Goal: Task Accomplishment & Management: Manage account settings

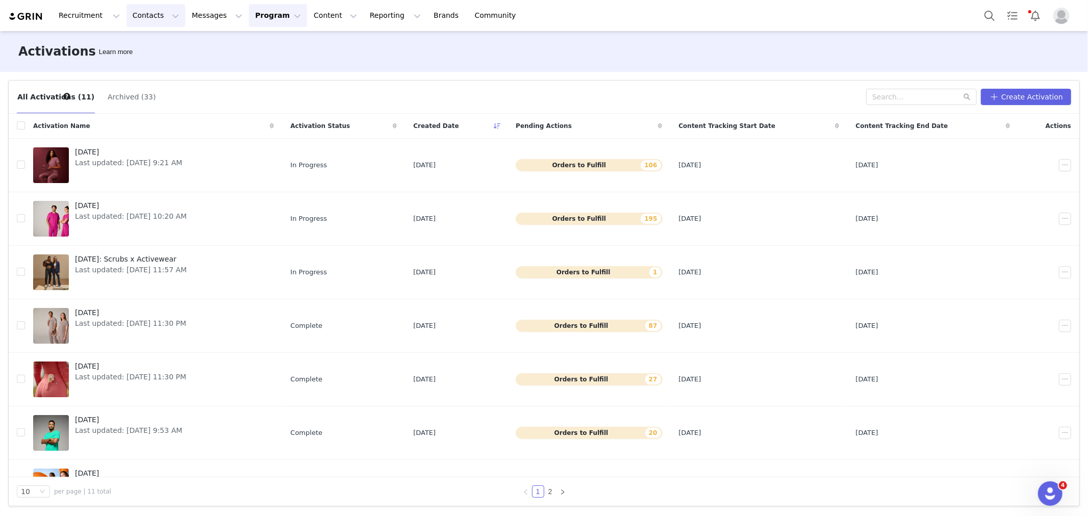
click at [152, 18] on button "Contacts Contacts" at bounding box center [156, 15] width 59 height 23
click at [150, 44] on p "Creators" at bounding box center [140, 45] width 31 height 11
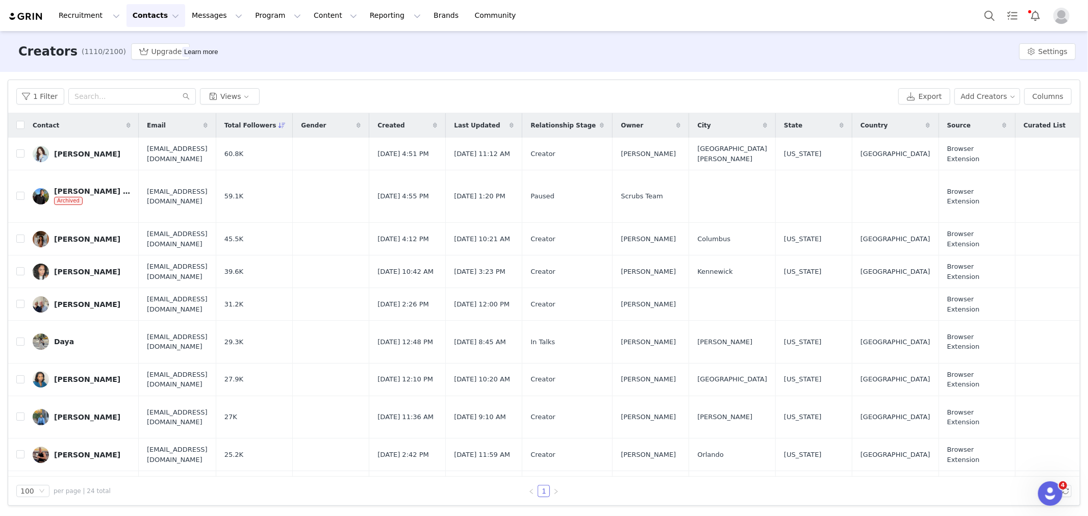
click at [60, 73] on div "Filters Filter Logic And Or Archived Select Owner Select Contact Tag Select [PE…" at bounding box center [544, 293] width 1088 height 442
click at [800, 88] on div "1 Filter Views" at bounding box center [455, 96] width 878 height 16
click at [1006, 97] on button "Add Creators" at bounding box center [988, 96] width 66 height 16
click at [982, 136] on span "Import Creators" at bounding box center [996, 133] width 56 height 11
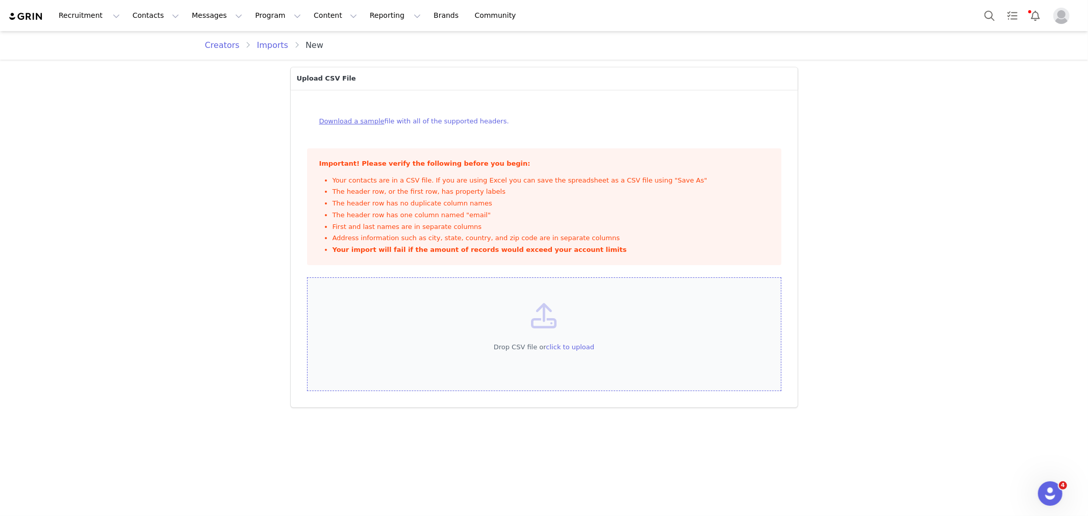
click at [548, 355] on div "Drop CSV file or click to upload" at bounding box center [544, 335] width 475 height 114
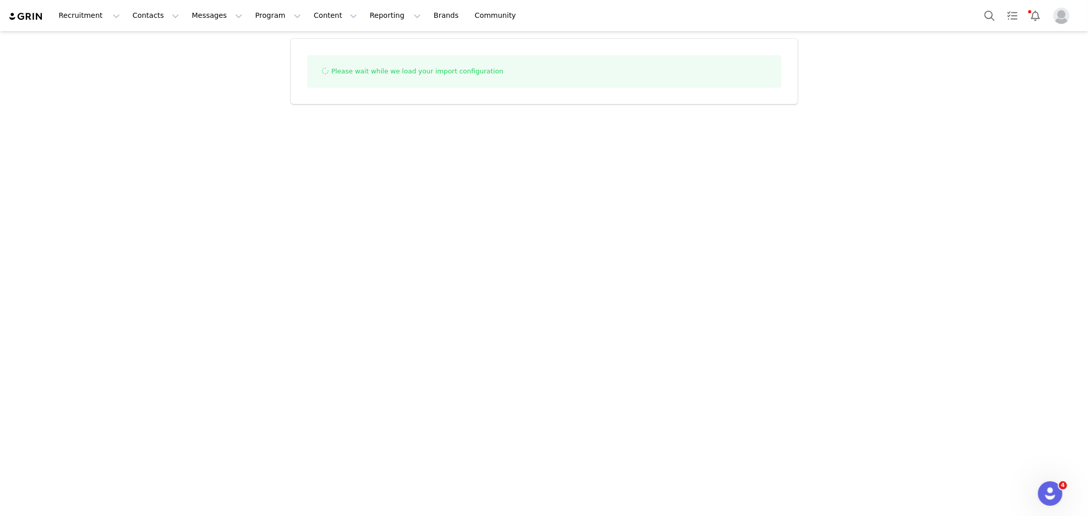
select select "influencer"
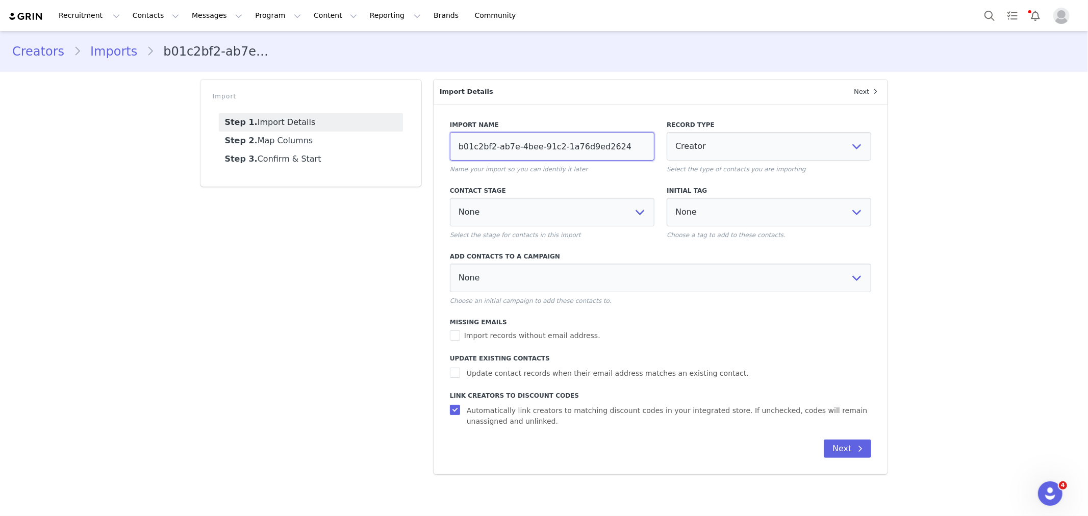
click at [567, 139] on input "b01c2bf2-ab7e-4bee-91c2-1a76d9ed2624" at bounding box center [552, 146] width 205 height 29
type input "s"
type input "o"
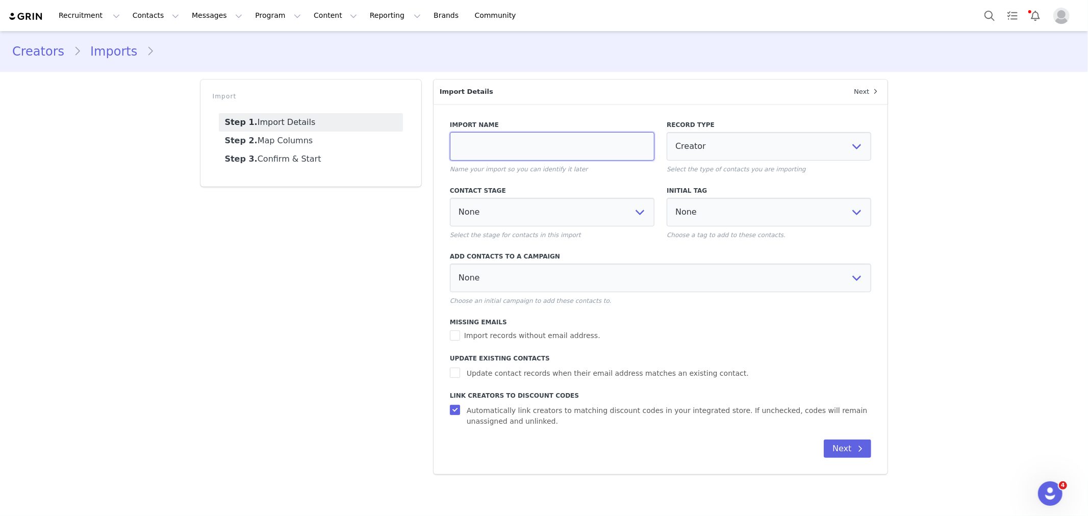
select select
type input "oc"
select select
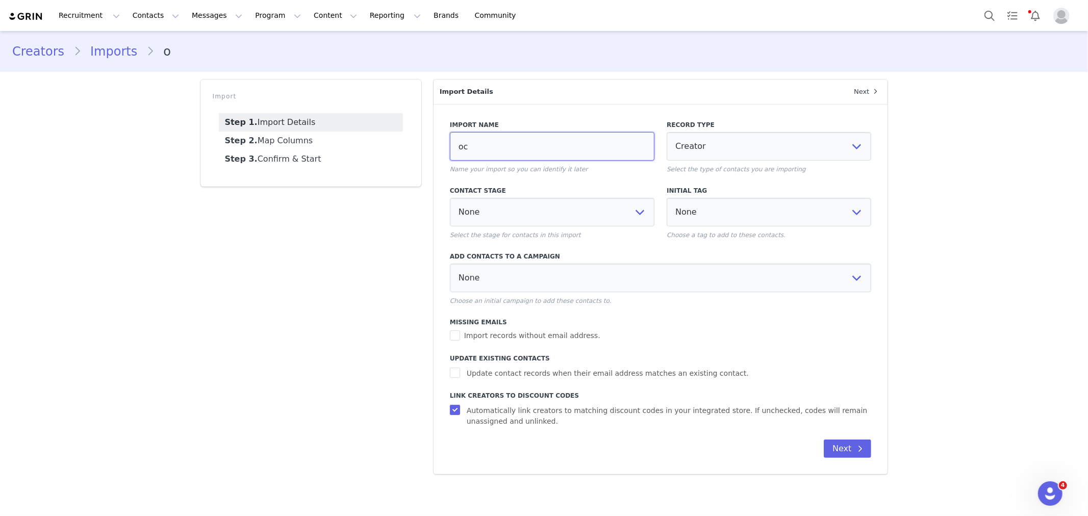
type input "oct"
select select
type input "oct"
select select
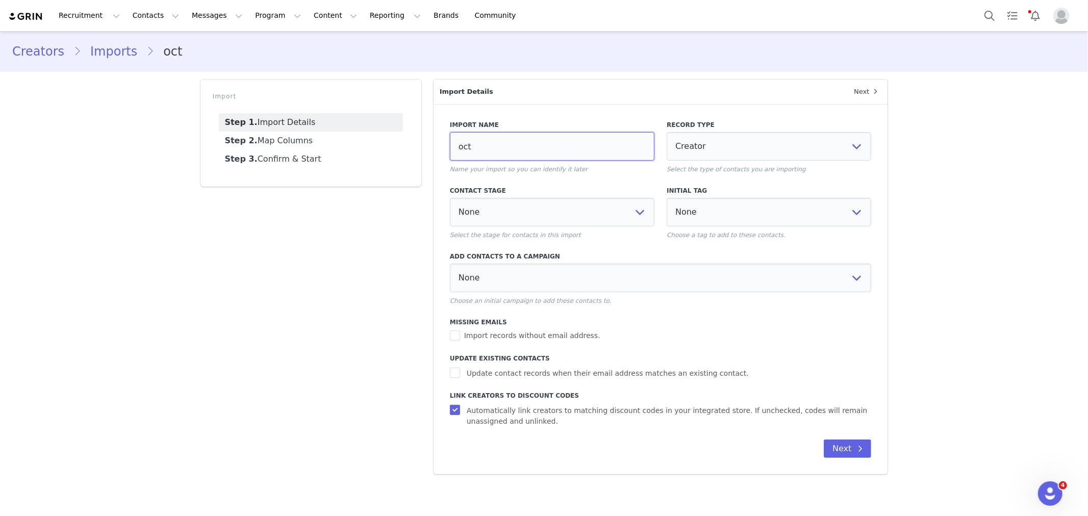
select select
type input "[DATE]"
select select
type input "oct 9/"
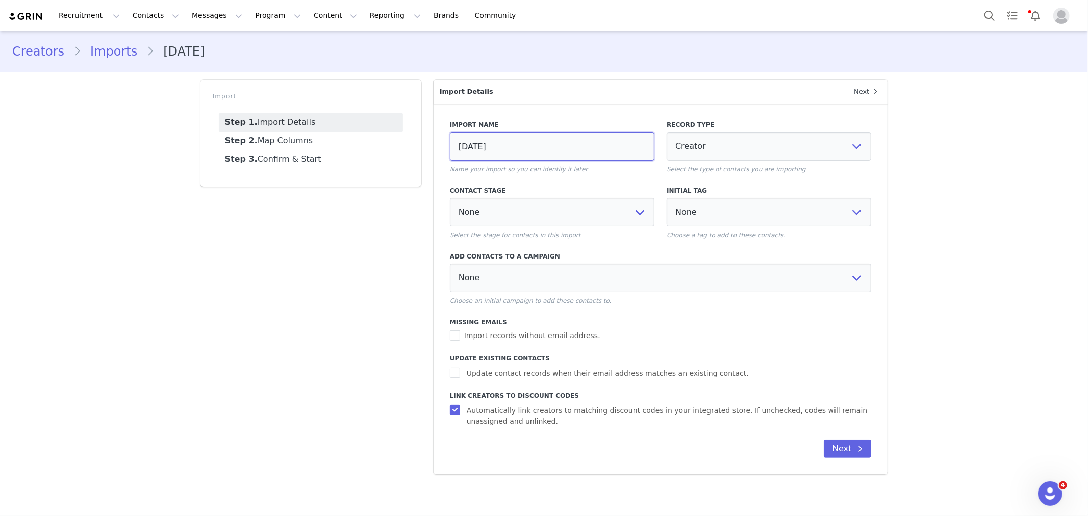
select select
type input "oct 9/3"
select select
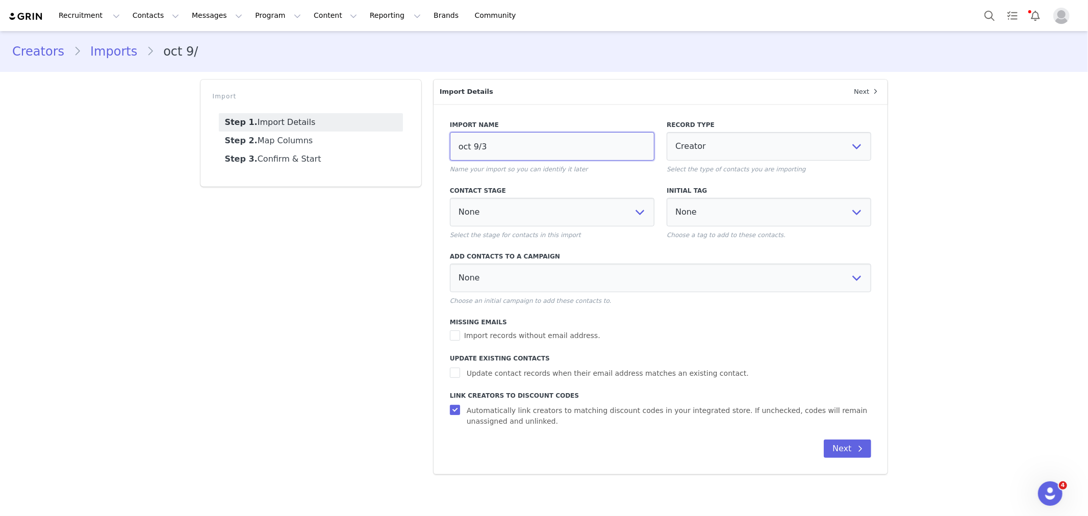
type input "[DATE]"
select select
type input "[DATE]"
click at [538, 378] on span "Update contact records when their email address matches an existing contact." at bounding box center [608, 373] width 290 height 11
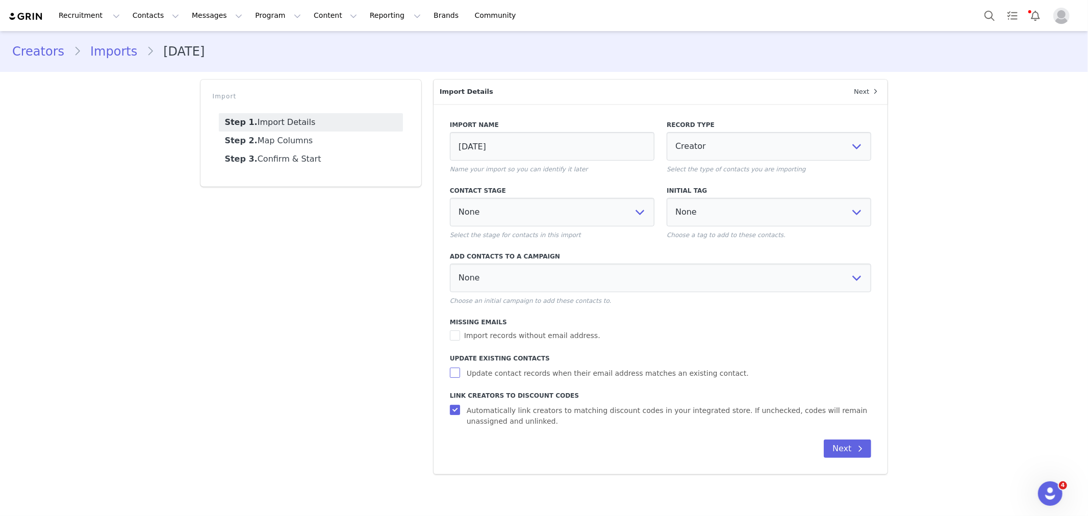
click at [463, 378] on input "Update contact records when their email address matches an existing contact." at bounding box center [456, 373] width 13 height 10
checkbox input "true"
select select
click at [839, 444] on button "Next" at bounding box center [847, 449] width 47 height 18
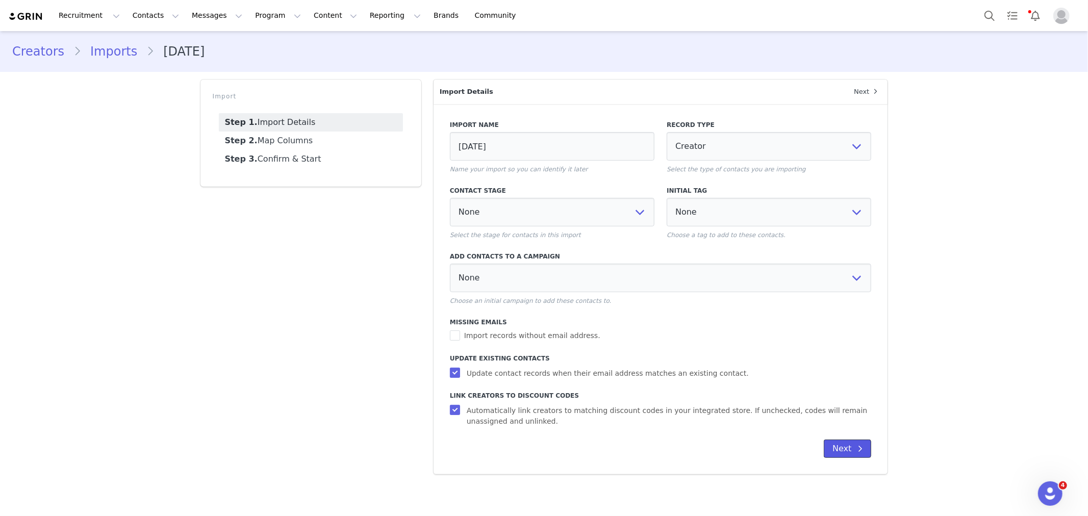
select select
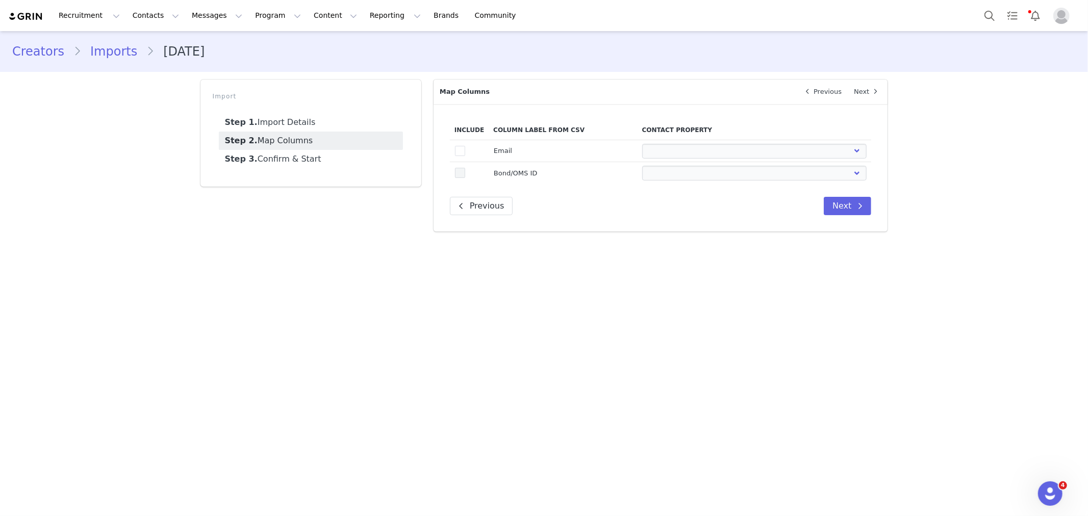
drag, startPoint x: 462, startPoint y: 150, endPoint x: 460, endPoint y: 174, distance: 24.0
click at [462, 153] on span at bounding box center [460, 151] width 10 height 10
click at [465, 146] on input "true" at bounding box center [465, 146] width 0 height 0
select select
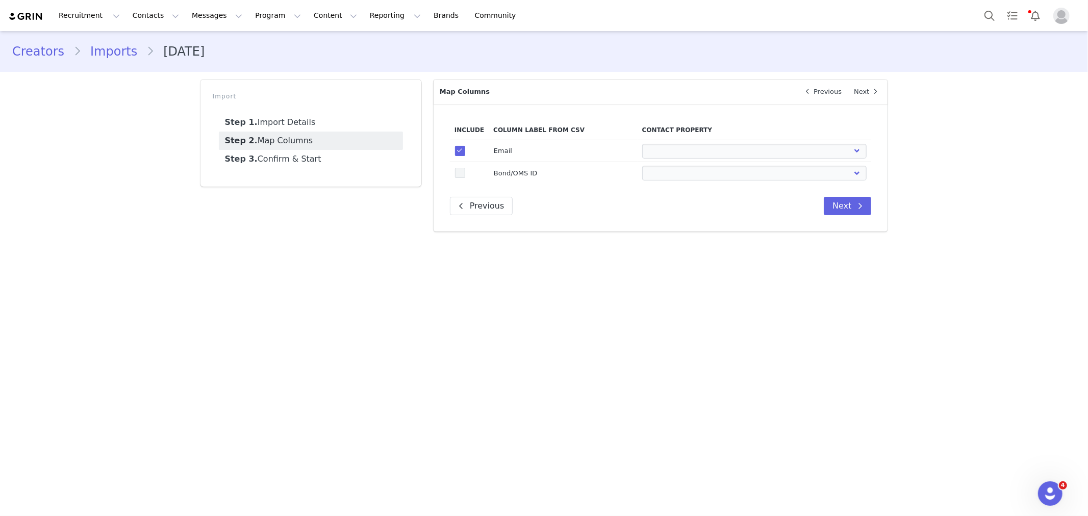
click at [459, 175] on span at bounding box center [460, 173] width 10 height 10
click at [465, 168] on input "true" at bounding box center [465, 168] width 0 height 0
select select
drag, startPoint x: 663, startPoint y: 146, endPoint x: 666, endPoint y: 156, distance: 9.5
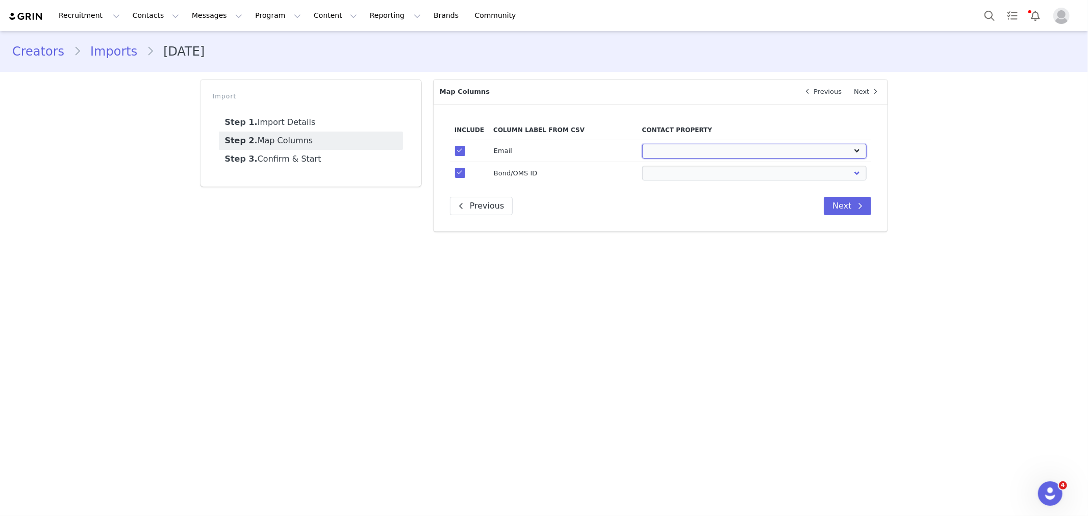
click at [663, 146] on select "First Name Last Name Email PayPal Email Gender Language Phone Country Code Phon…" at bounding box center [754, 151] width 224 height 15
select select "email"
click at [642, 144] on select "First Name Last Name Email PayPal Email Gender Language Phone Country Code Phon…" at bounding box center [754, 151] width 224 height 15
click at [684, 177] on select "First Name Last Name Email PayPal Email Gender Language Phone Country Code Phon…" at bounding box center [754, 173] width 224 height 15
select select "field_24347"
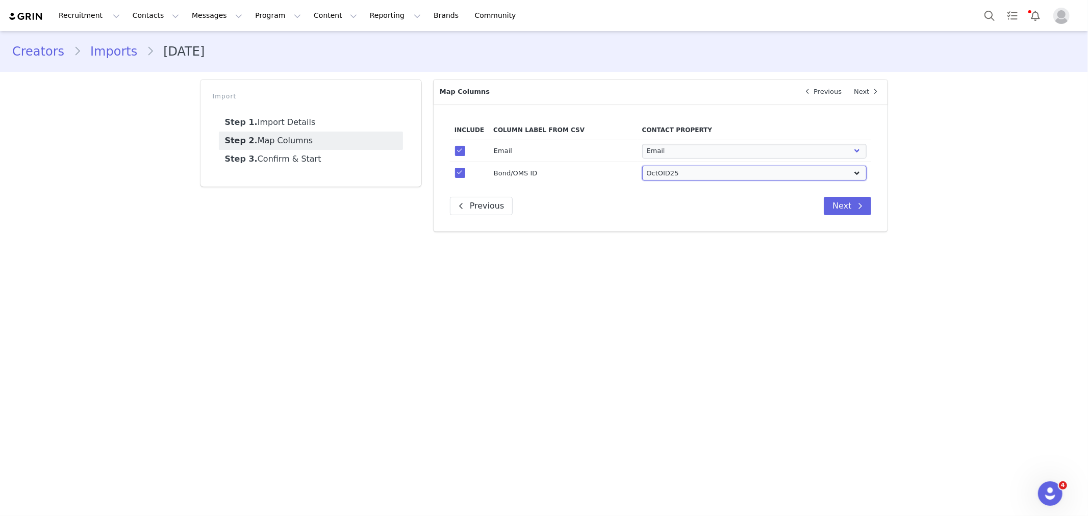
click at [642, 166] on select "First Name Last Name Email PayPal Email Gender Language Phone Country Code Phon…" at bounding box center [754, 173] width 224 height 15
click at [669, 342] on main "Creators Imports [DATE] Import Step 1. Import Details Step 2. Map Columns Step …" at bounding box center [544, 273] width 1088 height 484
click at [851, 207] on button "Next" at bounding box center [847, 206] width 47 height 18
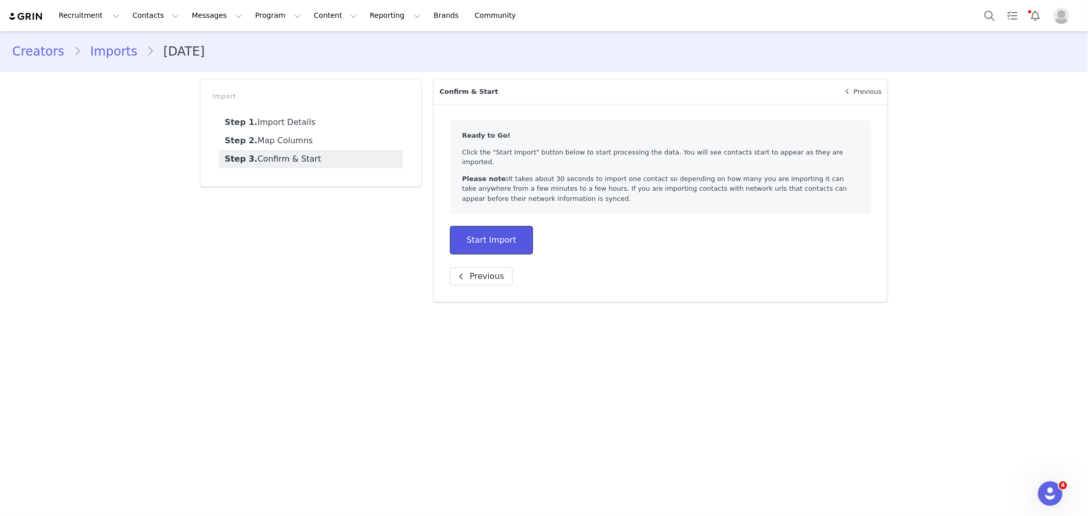
click at [501, 226] on button "Start Import" at bounding box center [491, 240] width 83 height 29
click at [303, 263] on div "Import Step 1. Import Details Step 2. Map Columns Step 3. Confirm & Start" at bounding box center [310, 190] width 233 height 235
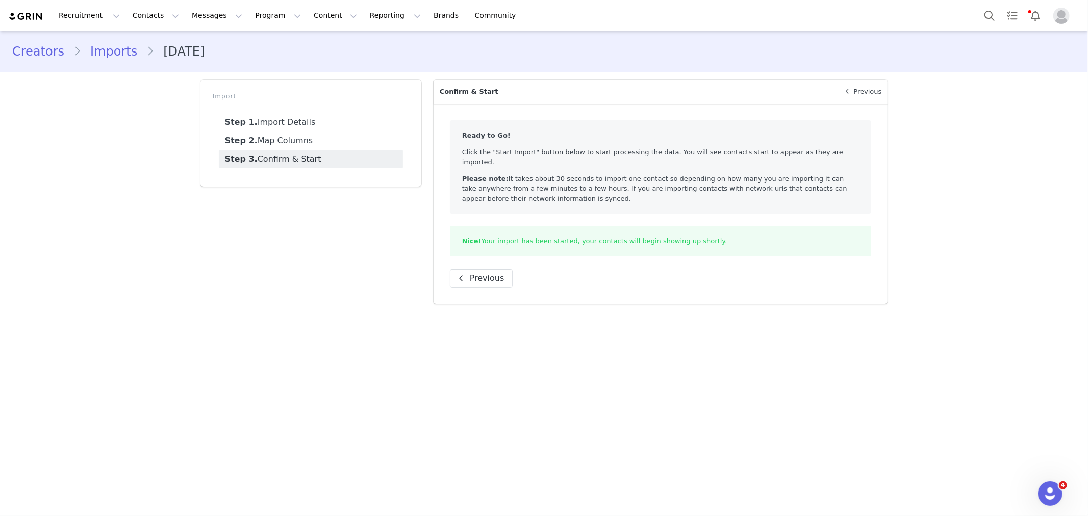
click at [150, 208] on div "Creators Imports [DATE] Import Step 1. Import Details Step 2. Map Columns Step …" at bounding box center [544, 171] width 1088 height 281
click at [858, 417] on main "Creators Imports [DATE] Import Step 1. Import Details Step 2. Map Columns Step …" at bounding box center [544, 273] width 1088 height 484
click at [465, 402] on main "Creators Imports [DATE] Import Step 1. Import Details Step 2. Map Columns Step …" at bounding box center [544, 273] width 1088 height 484
click at [264, 13] on button "Program Program" at bounding box center [278, 15] width 58 height 23
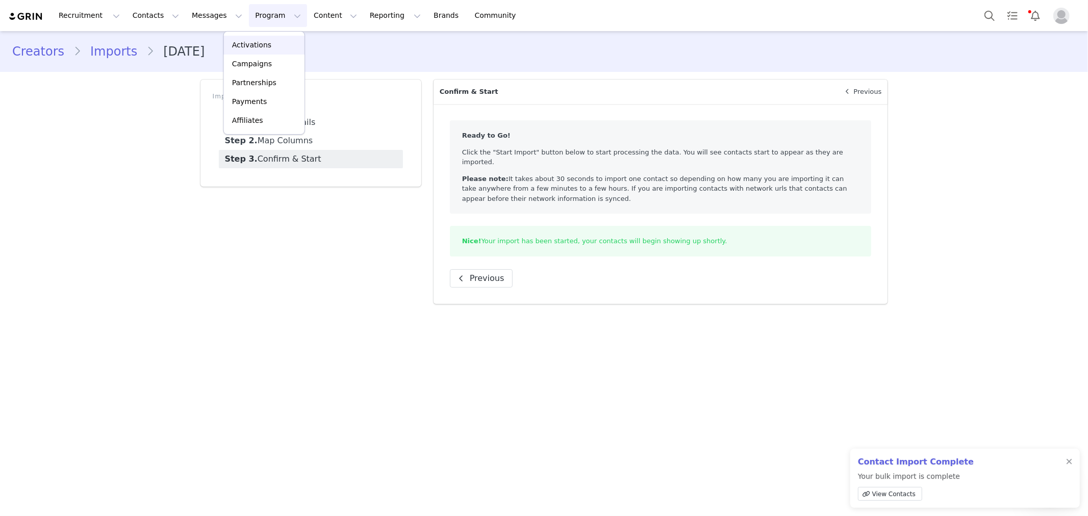
click at [240, 41] on p "Activations" at bounding box center [251, 45] width 39 height 11
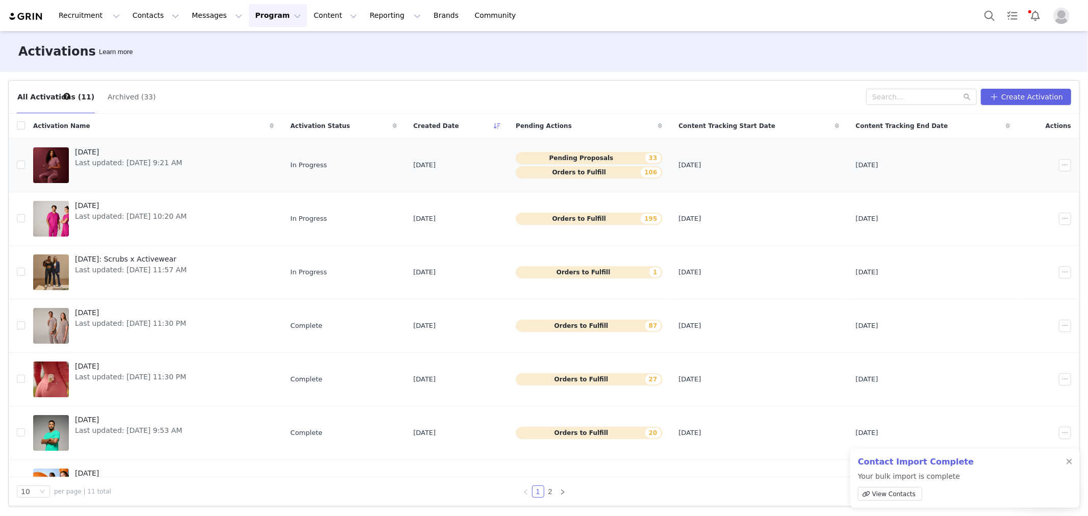
click at [144, 164] on span "Last updated: [DATE] 9:21 AM" at bounding box center [128, 163] width 107 height 11
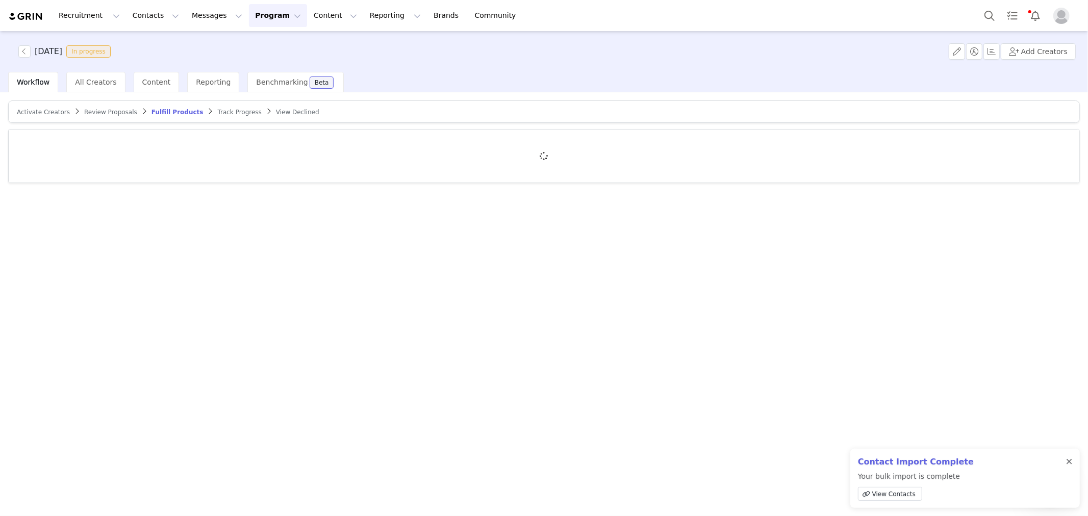
click at [1070, 463] on div at bounding box center [1069, 462] width 6 height 8
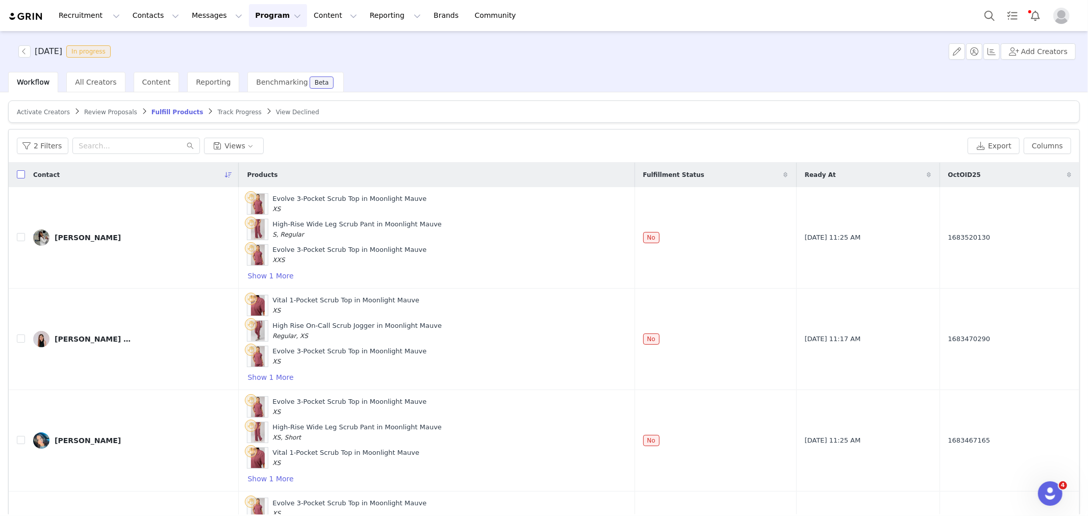
click at [18, 173] on input "checkbox" at bounding box center [21, 174] width 8 height 8
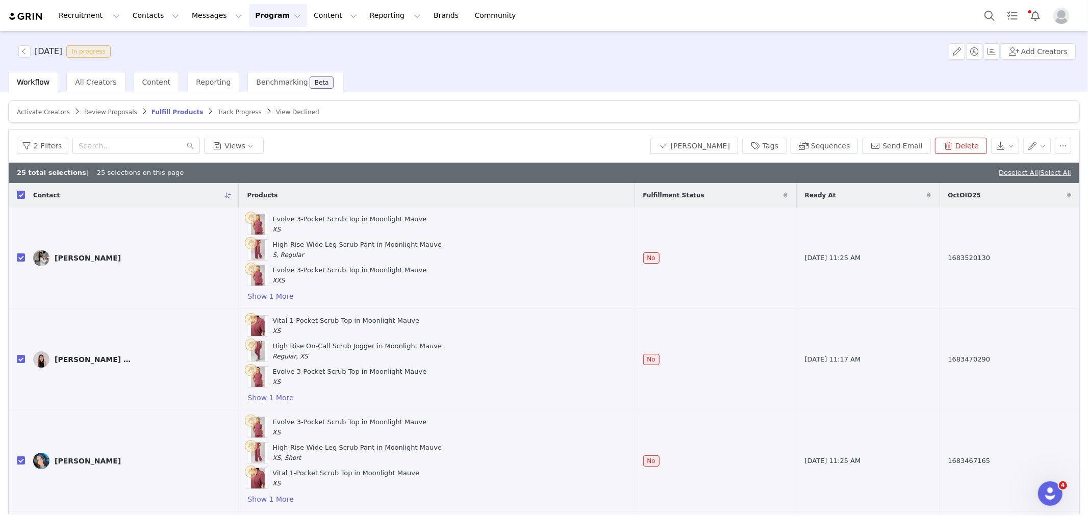
checkbox input "true"
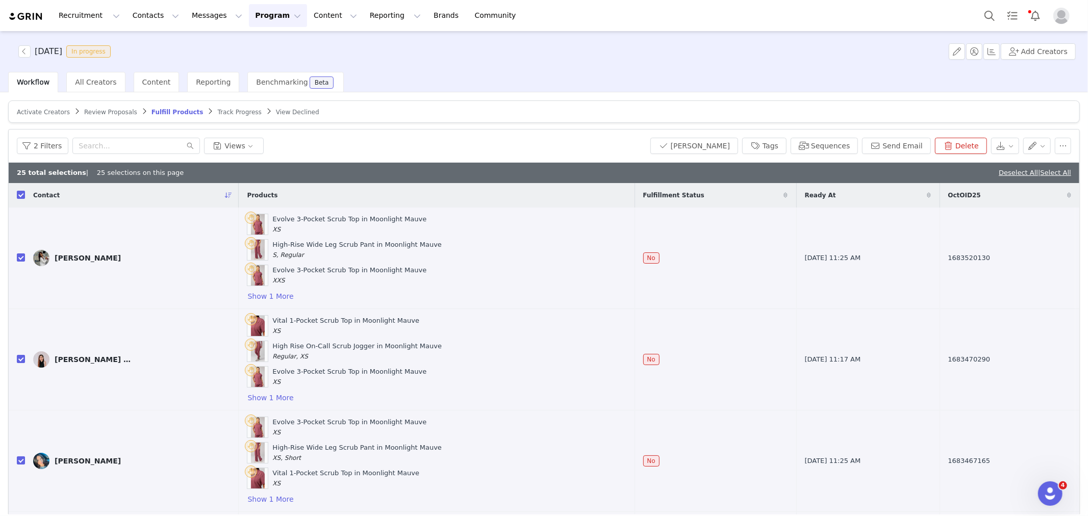
checkbox input "true"
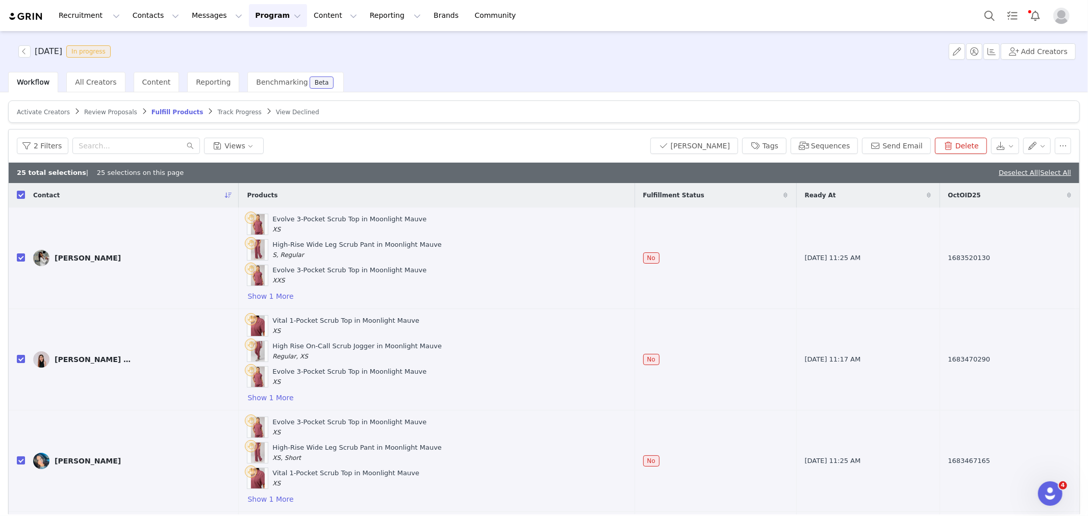
checkbox input "true"
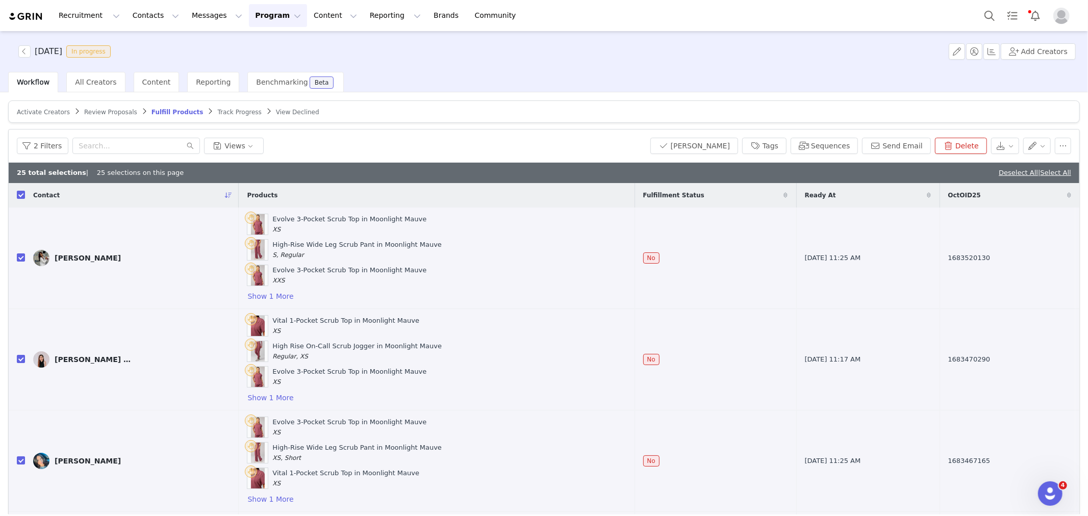
checkbox input "true"
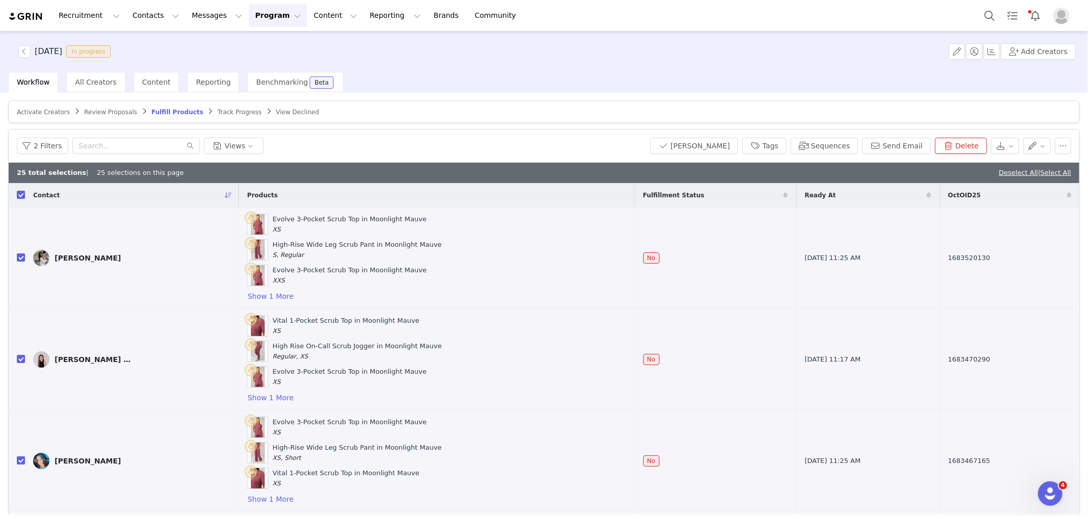
checkbox input "true"
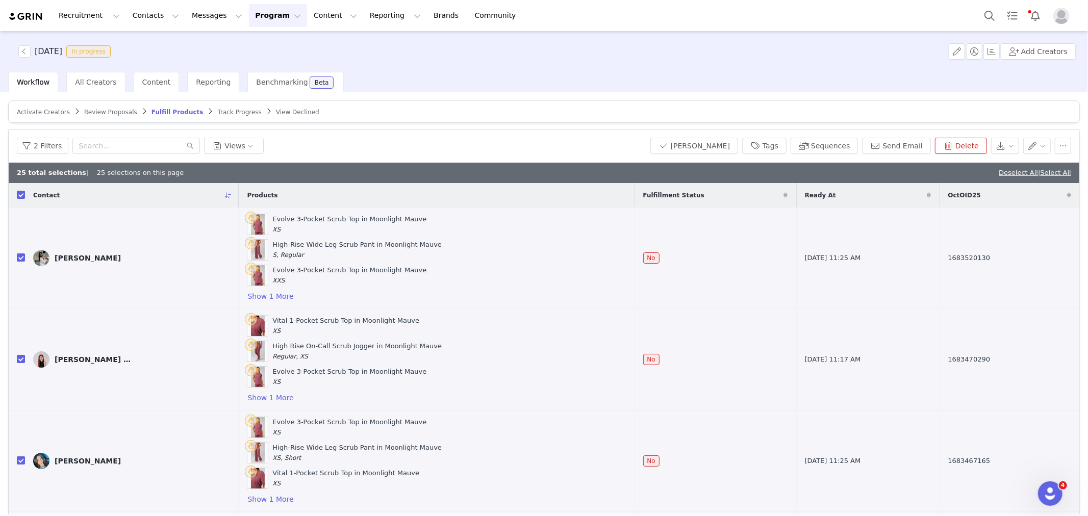
checkbox input "true"
click at [1041, 175] on link "Select All" at bounding box center [1056, 173] width 31 height 8
click at [706, 146] on button "[PERSON_NAME]" at bounding box center [695, 146] width 88 height 16
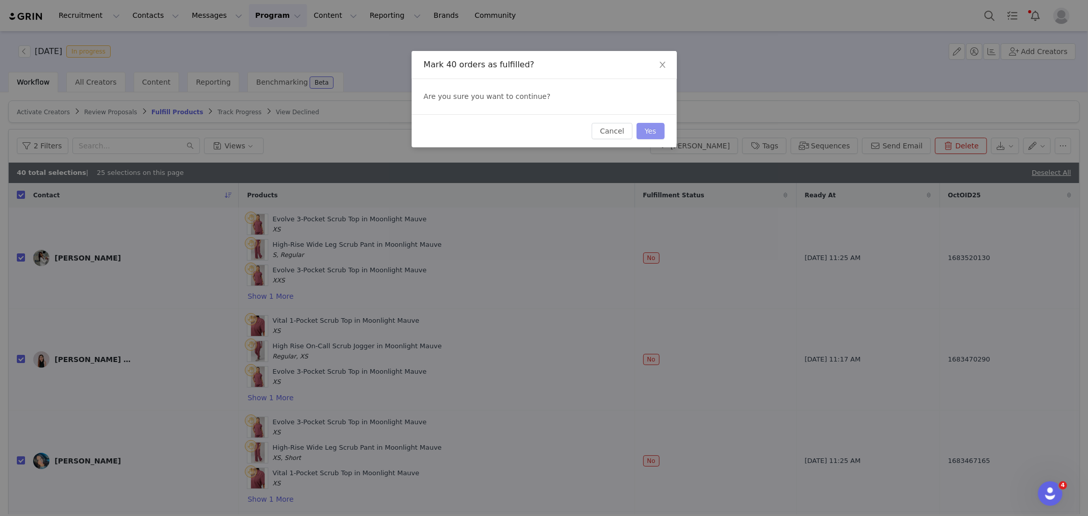
click at [653, 133] on button "Yes" at bounding box center [651, 131] width 28 height 16
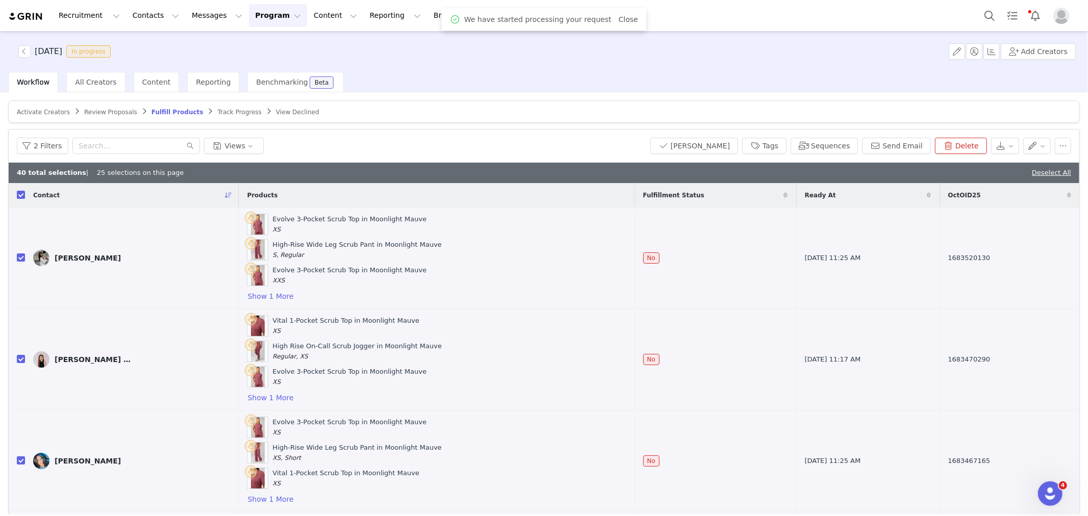
click at [1065, 13] on img "Profile" at bounding box center [1062, 16] width 16 height 16
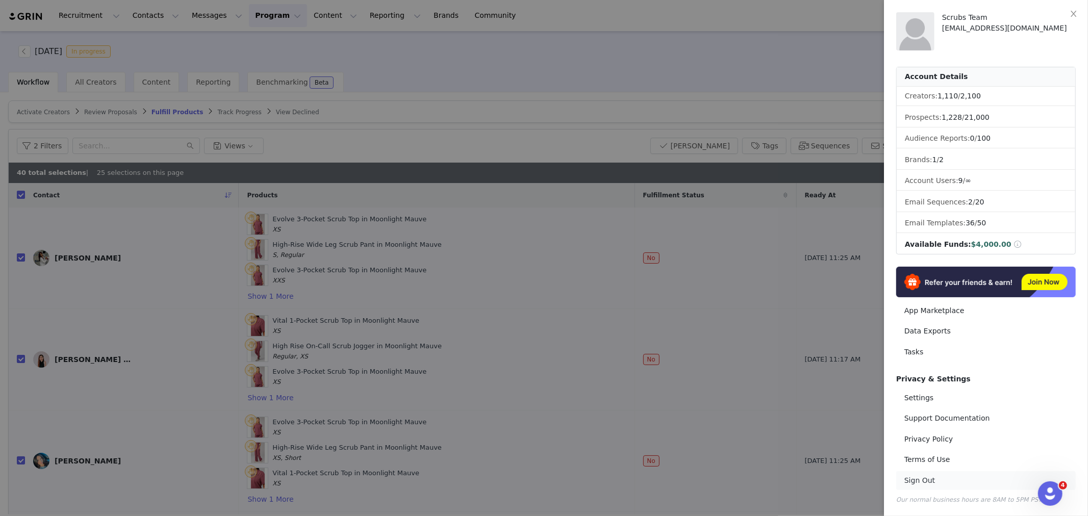
click at [922, 481] on link "Sign Out" at bounding box center [987, 480] width 180 height 19
